Goal: Check status: Check status

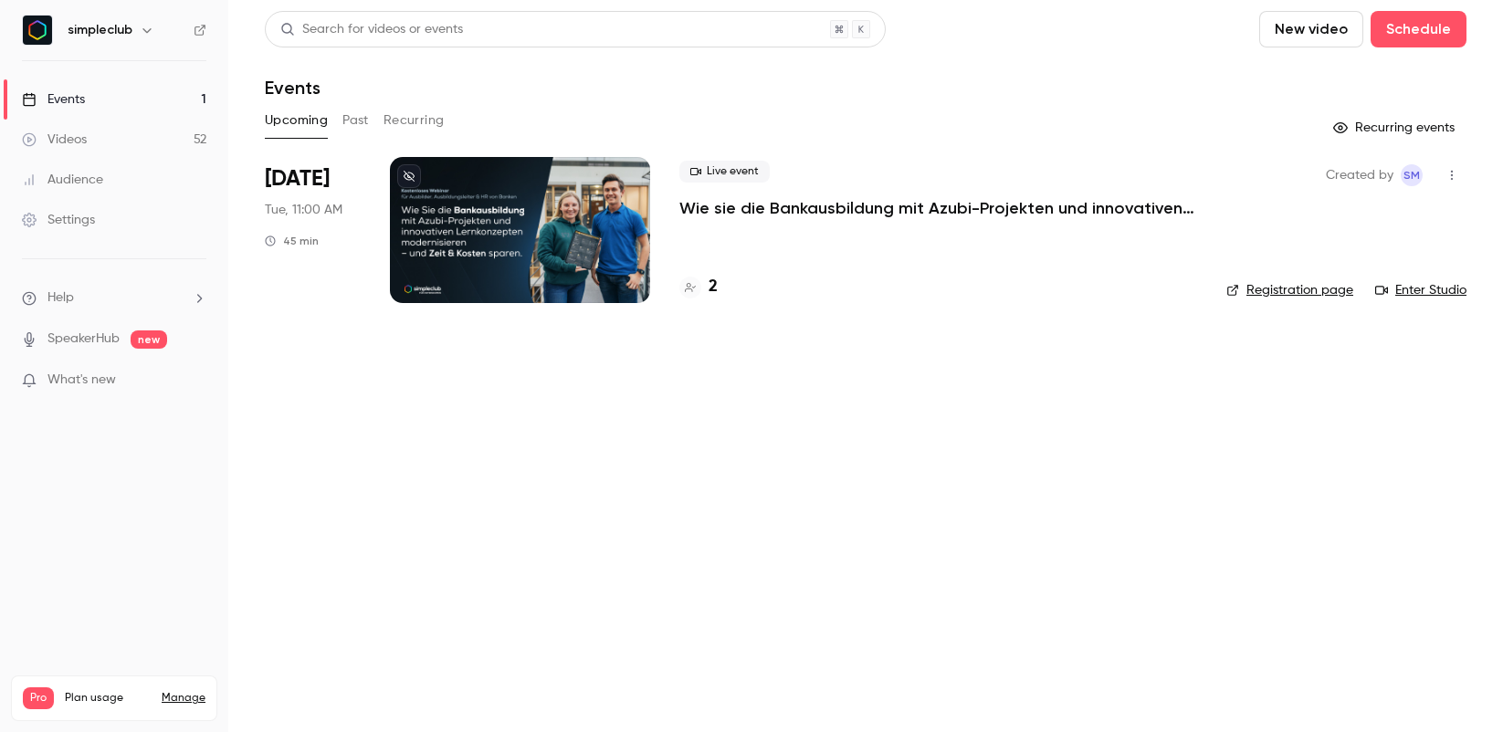
click at [750, 208] on p "Wie sie die Bankausbildung mit Azubi-Projekten und innovativen Lernkonzepten mo…" at bounding box center [938, 208] width 518 height 22
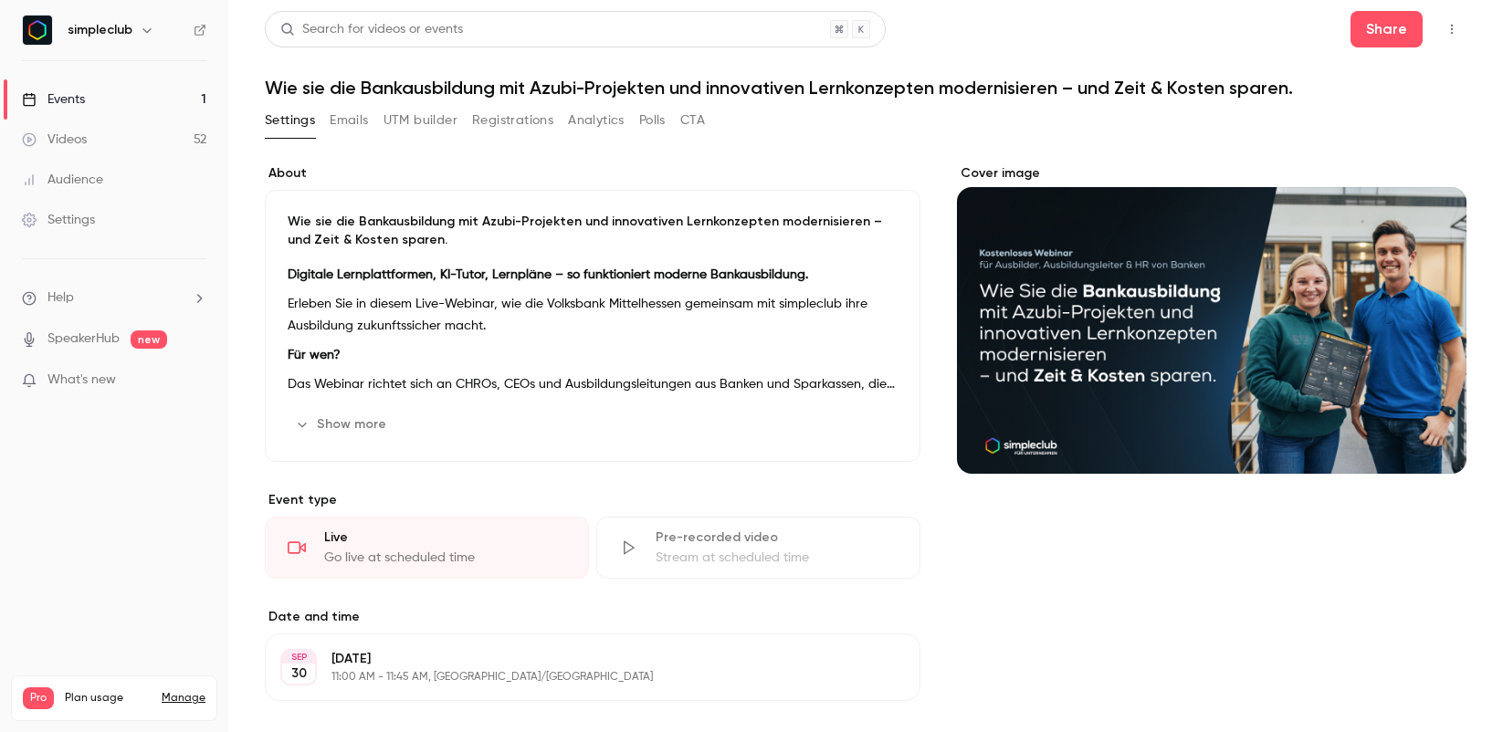
click at [507, 129] on button "Registrations" at bounding box center [512, 120] width 81 height 29
